Goal: Communication & Community: Answer question/provide support

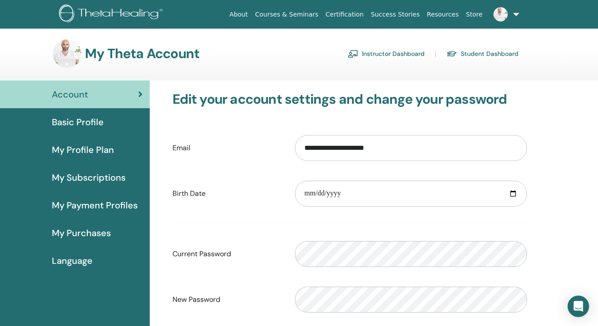
click at [500, 17] on img at bounding box center [501, 14] width 14 height 14
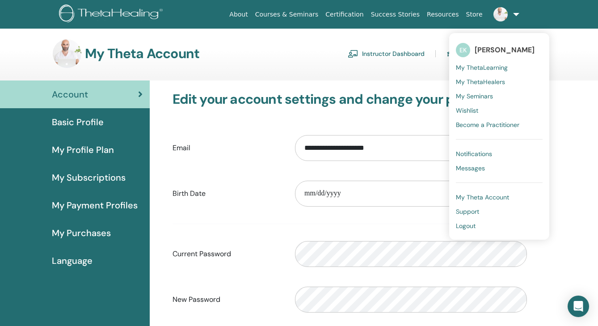
click at [481, 160] on link "Notifications" at bounding box center [499, 154] width 87 height 14
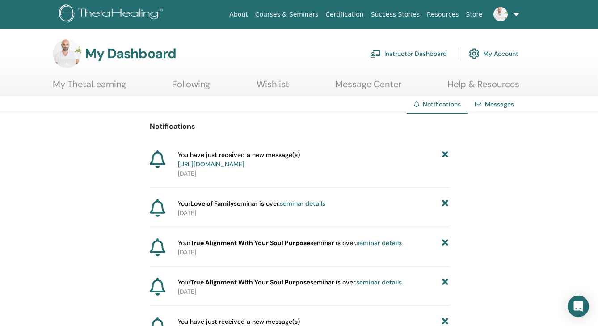
scroll to position [7, 0]
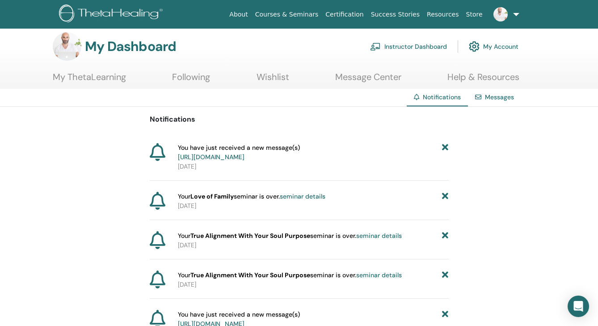
click at [300, 150] on span "You have just received a new message(s) [URL][DOMAIN_NAME]" at bounding box center [239, 152] width 122 height 19
click at [245, 154] on link "[URL][DOMAIN_NAME]" at bounding box center [211, 157] width 67 height 8
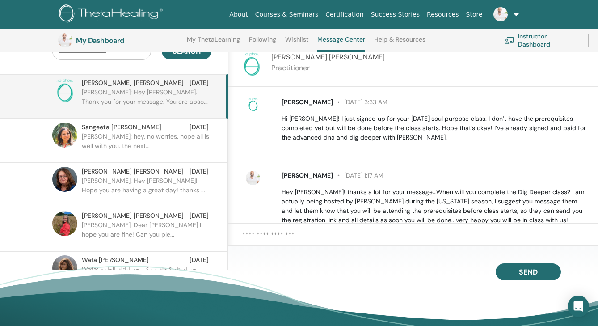
scroll to position [94, 0]
